Goal: Navigation & Orientation: Understand site structure

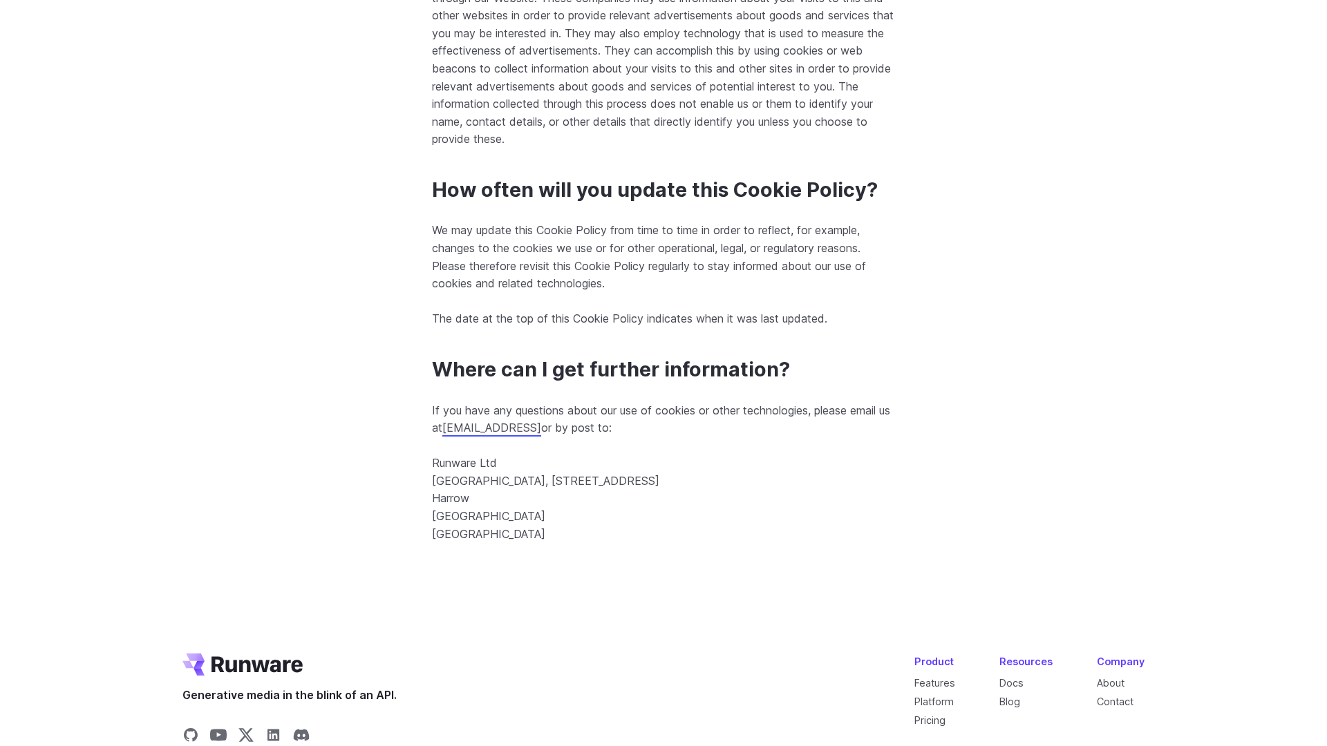
scroll to position [5150, 0]
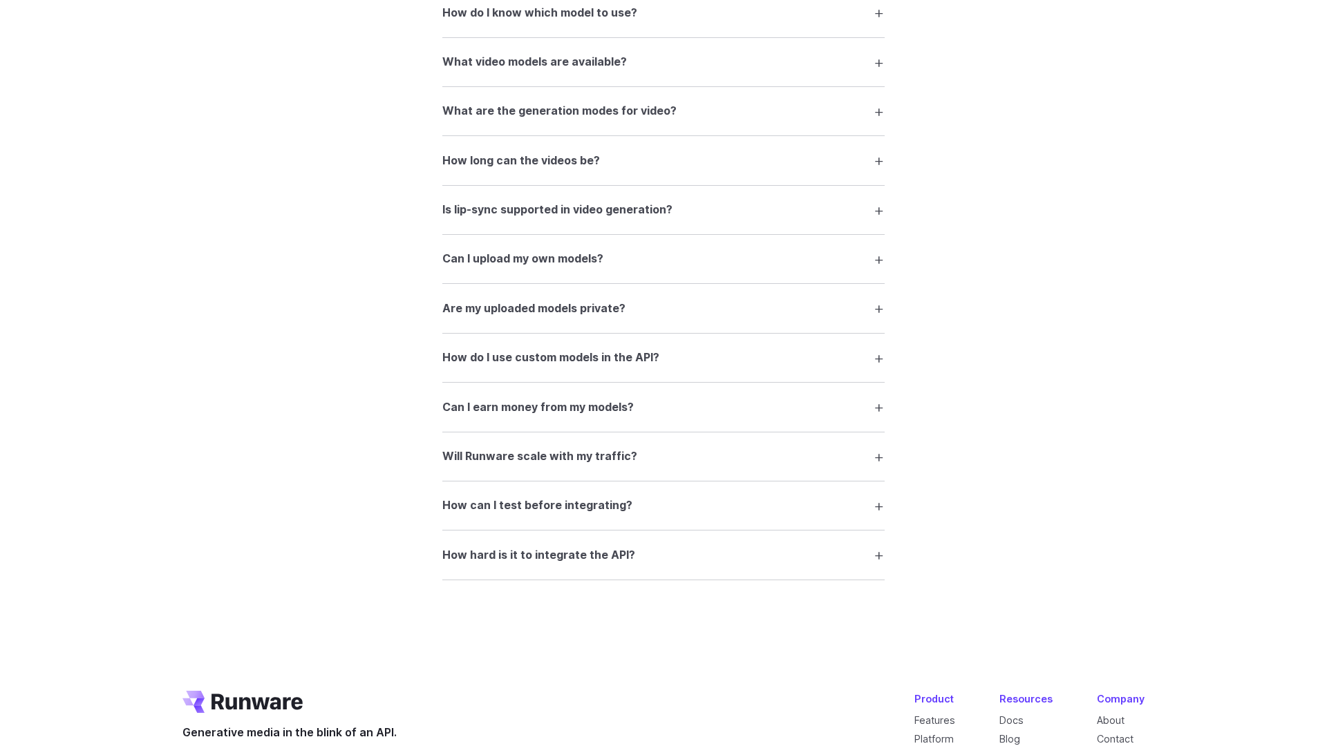
scroll to position [2619, 0]
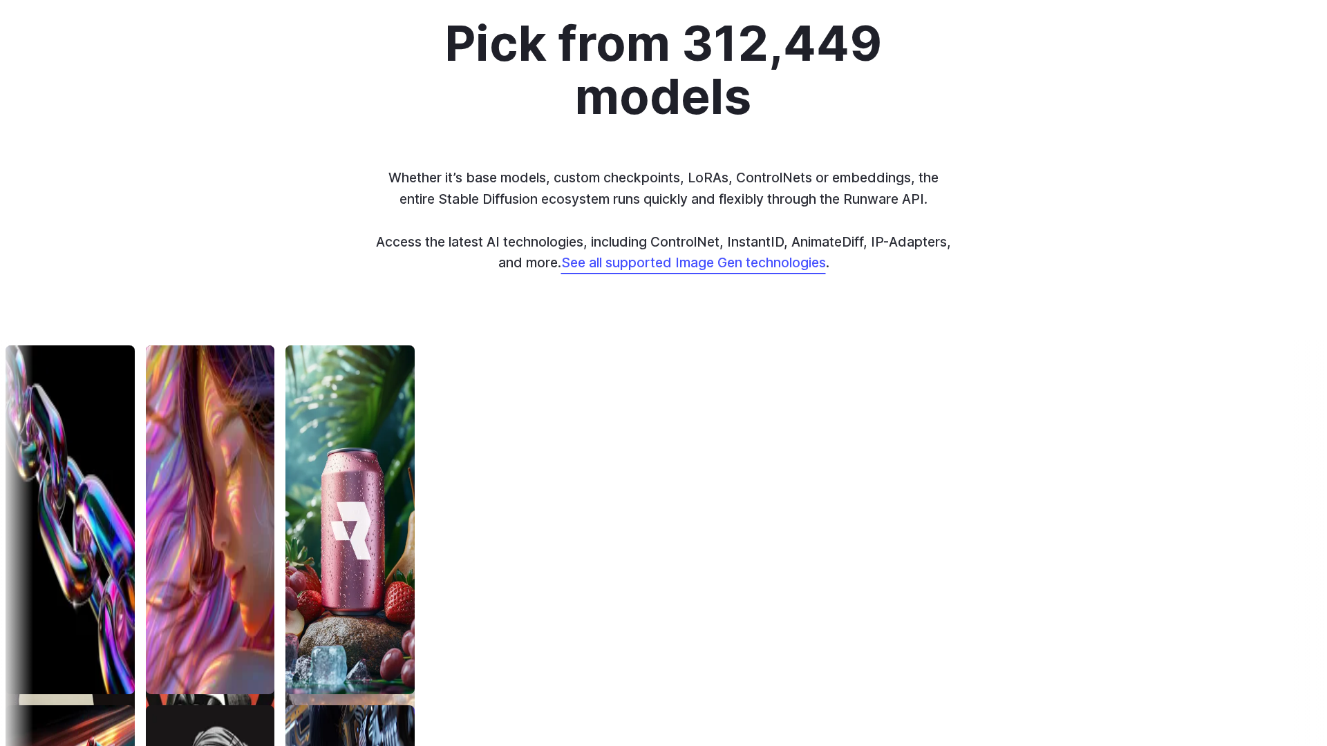
scroll to position [4555, 0]
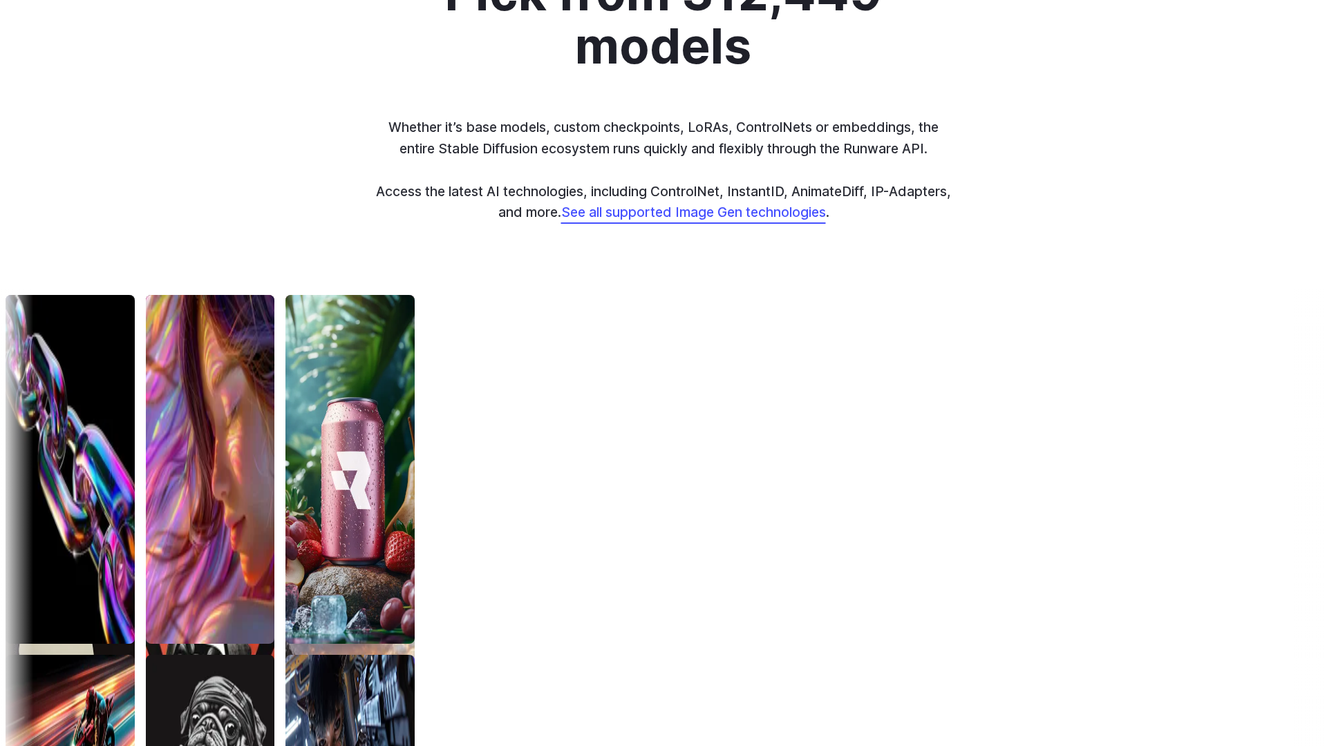
scroll to position [4555, 0]
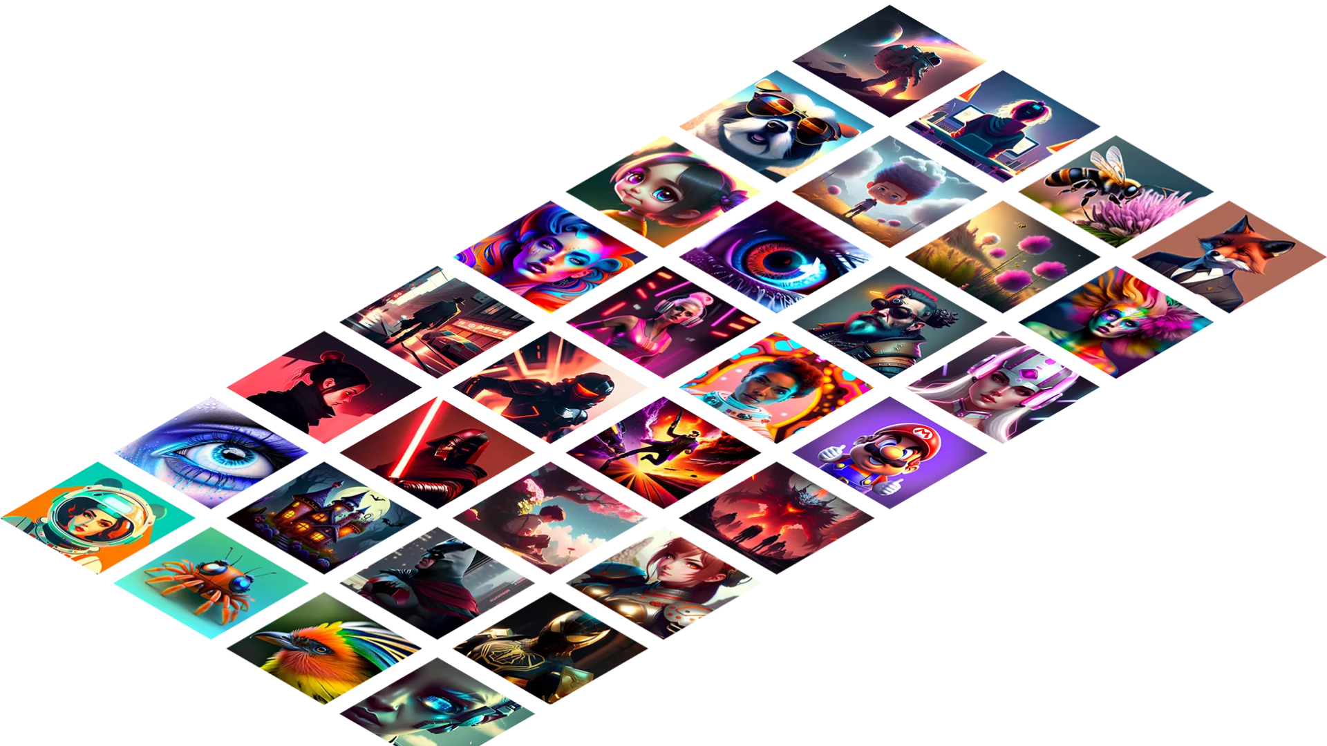
scroll to position [1216, 0]
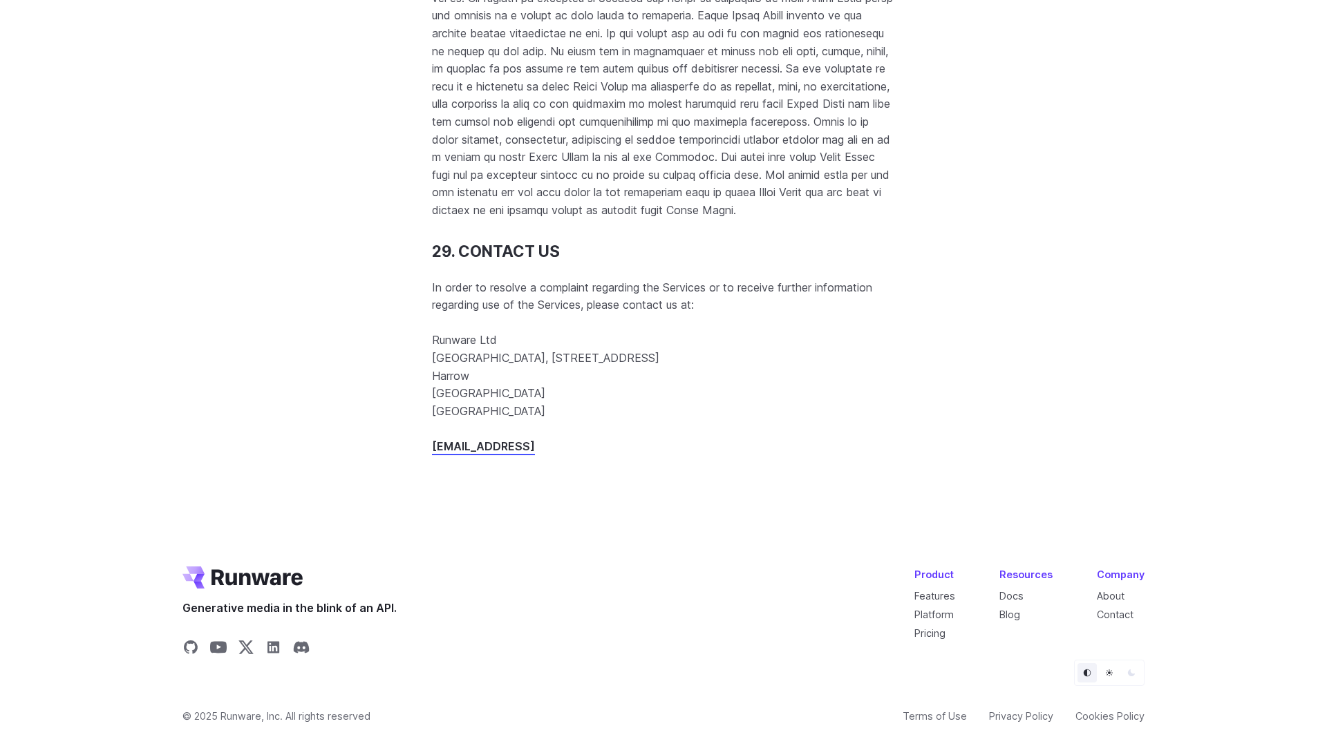
scroll to position [17848, 0]
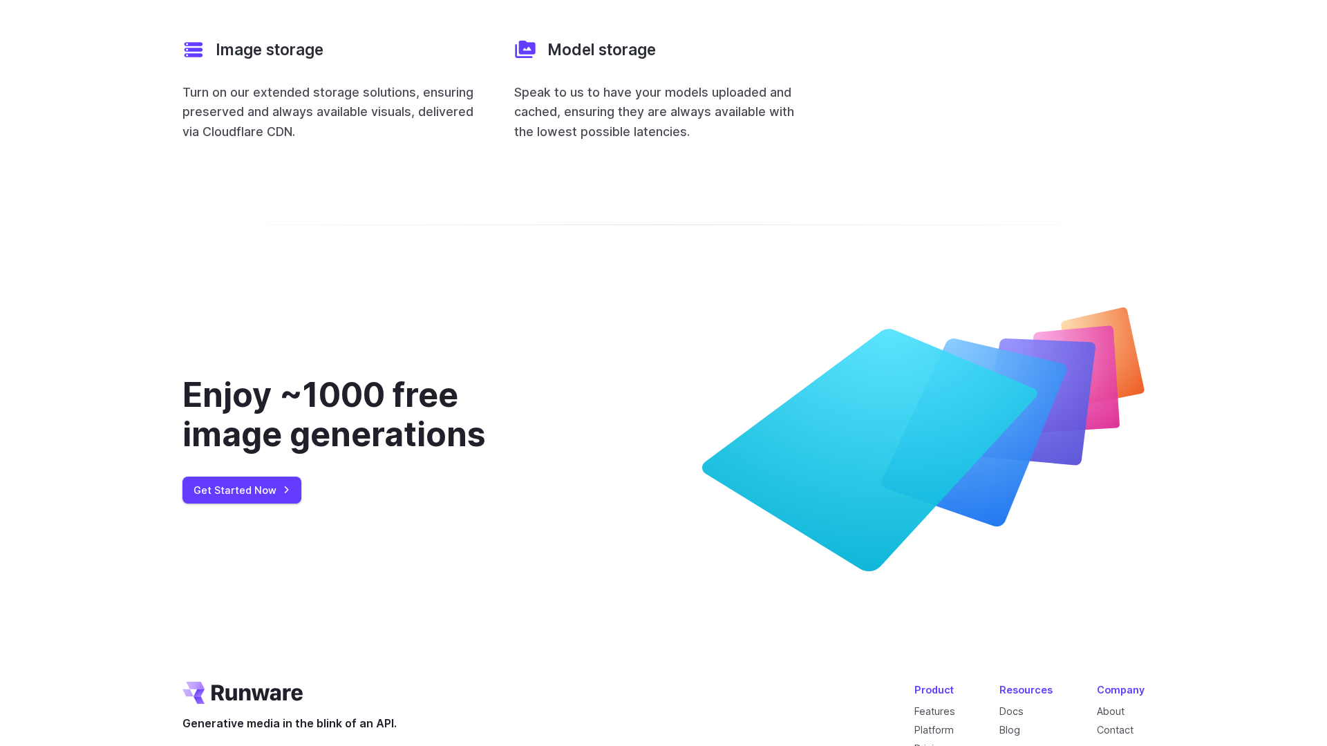
scroll to position [5501, 0]
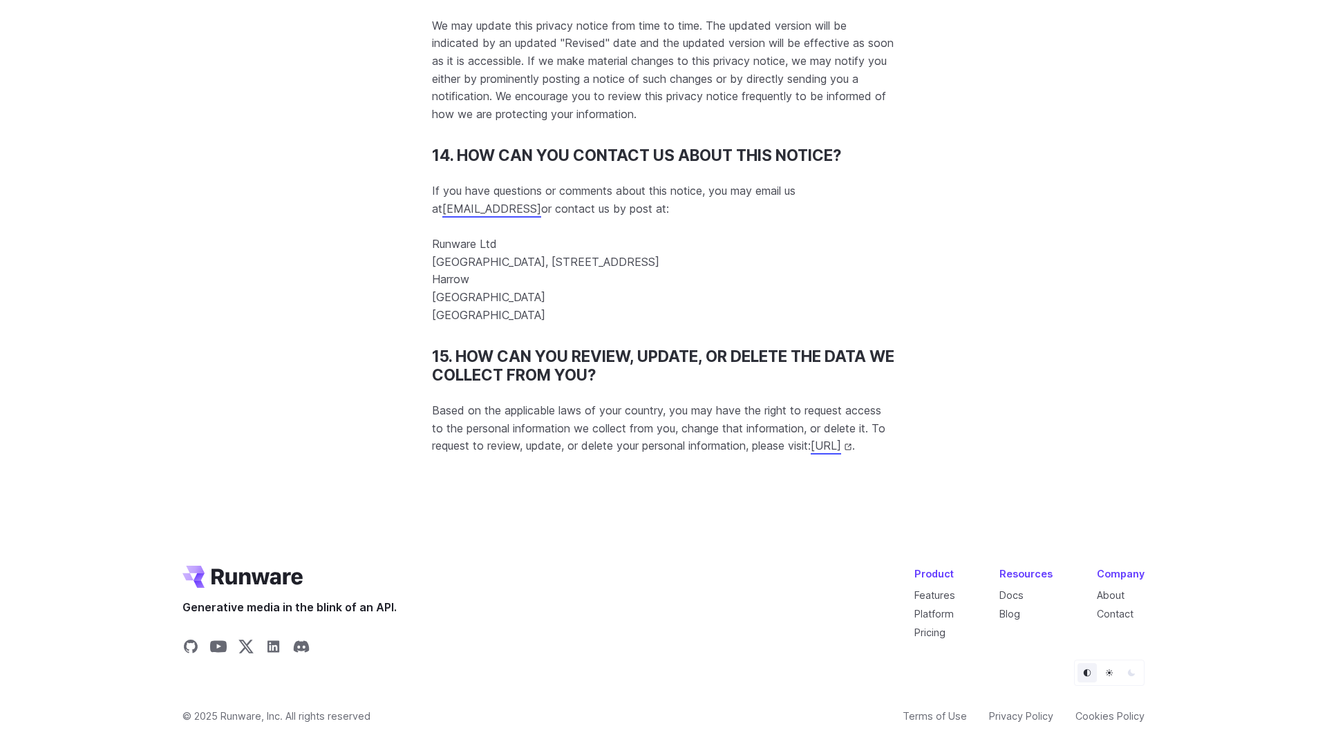
scroll to position [13299, 0]
